Goal: Transaction & Acquisition: Purchase product/service

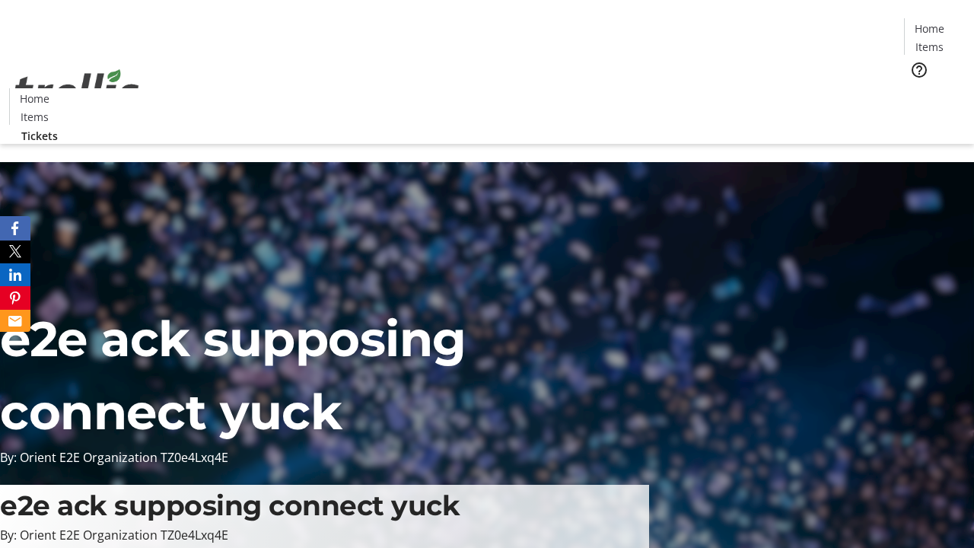
click at [916, 88] on span "Tickets" at bounding box center [934, 96] width 37 height 16
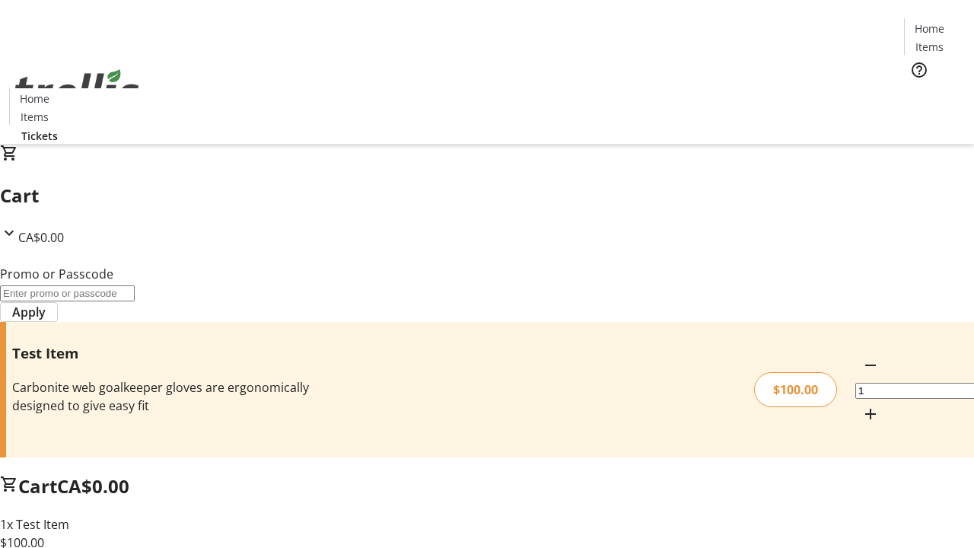
type input "PERCENT"
